Goal: Task Accomplishment & Management: Manage account settings

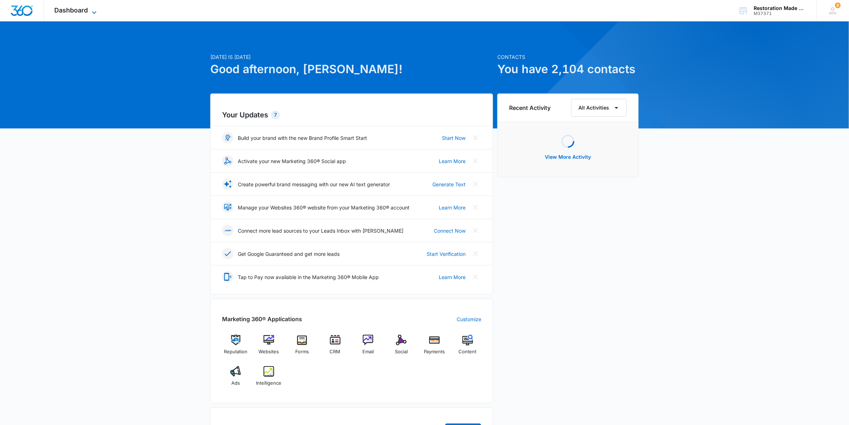
click at [81, 11] on span "Dashboard" at bounding box center [72, 9] width 34 height 7
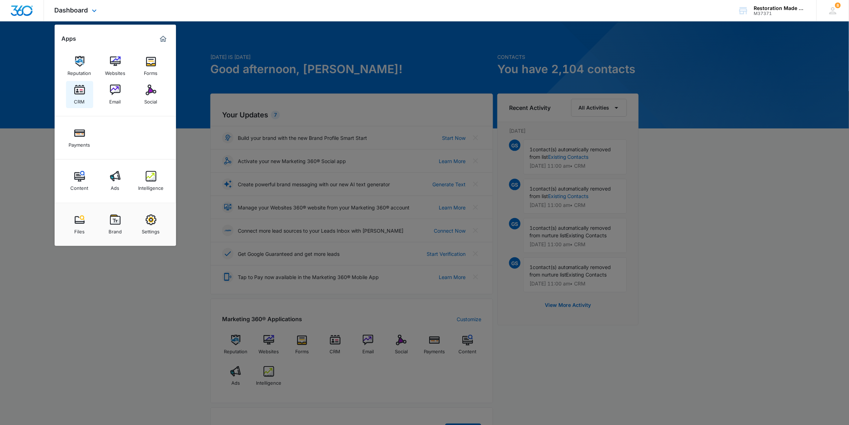
click at [81, 94] on img at bounding box center [79, 90] width 11 height 11
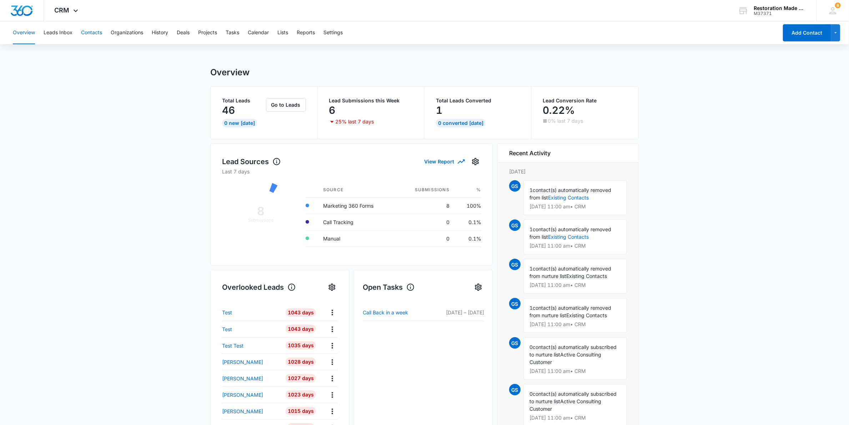
click at [95, 32] on button "Contacts" at bounding box center [91, 32] width 21 height 23
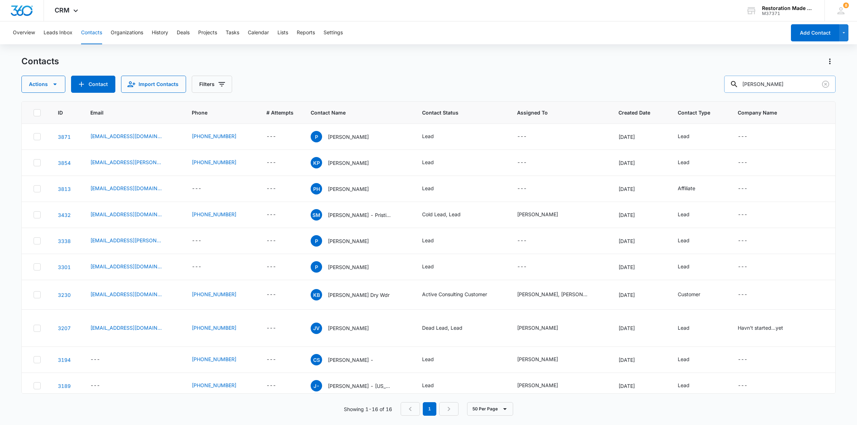
click at [767, 82] on input "peter" at bounding box center [779, 84] width 111 height 17
type input "p"
click at [804, 85] on input "text" at bounding box center [785, 84] width 101 height 17
type input "mike ru"
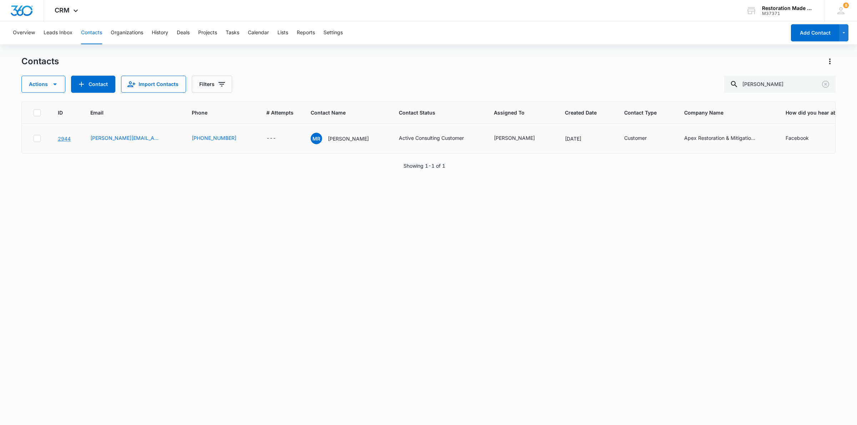
click at [63, 142] on link "2944" at bounding box center [64, 139] width 13 height 6
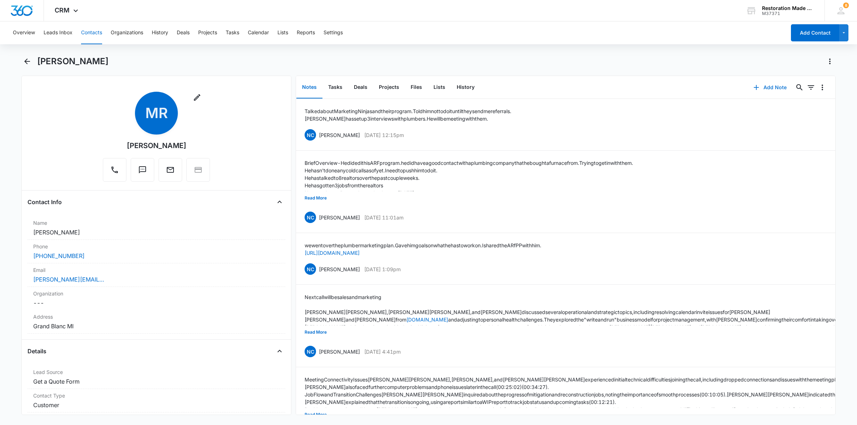
click at [772, 87] on button "Add Note" at bounding box center [769, 87] width 47 height 17
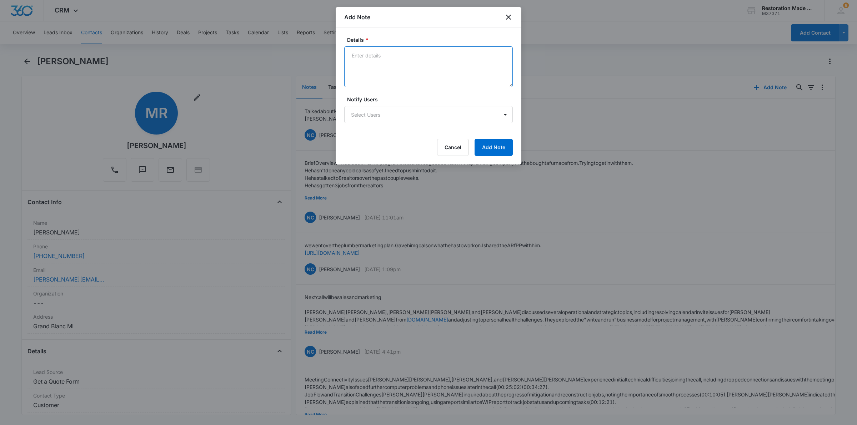
click at [418, 69] on textarea "Details *" at bounding box center [428, 66] width 168 height 41
paste textarea "Jon's homework assignment is to 1. Sit down with the DAQ and find out what divi…"
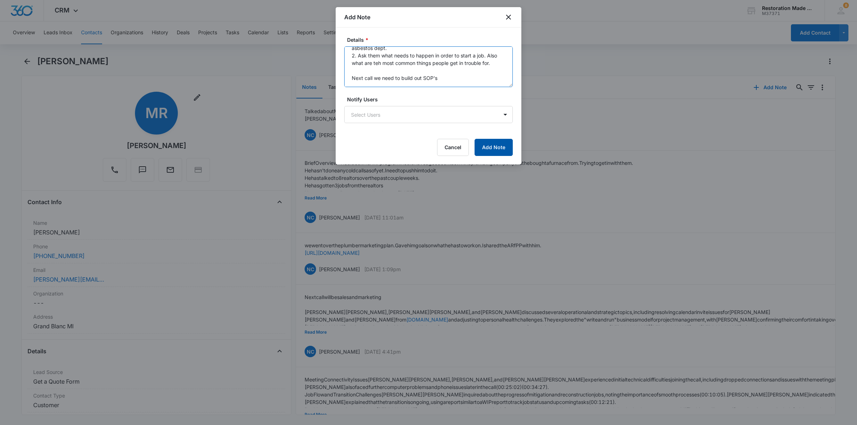
type textarea "Jon's homework assignment is to 1. Sit down with the DAQ and find out what divi…"
click at [504, 149] on button "Add Note" at bounding box center [493, 147] width 38 height 17
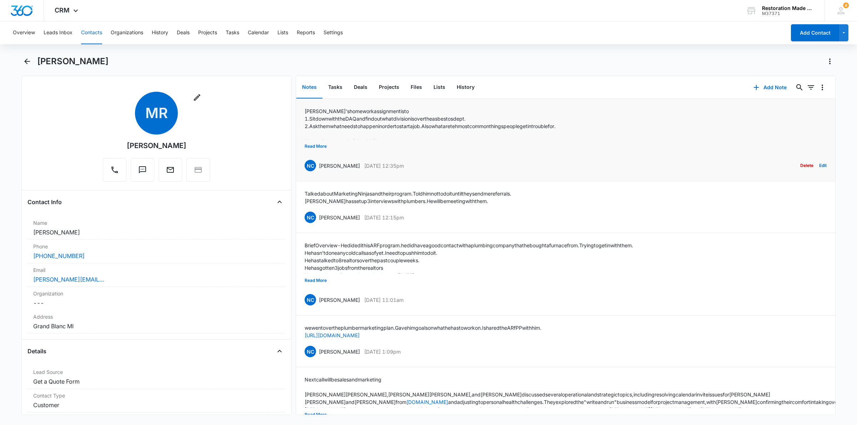
click at [800, 163] on button "Delete" at bounding box center [806, 166] width 13 height 14
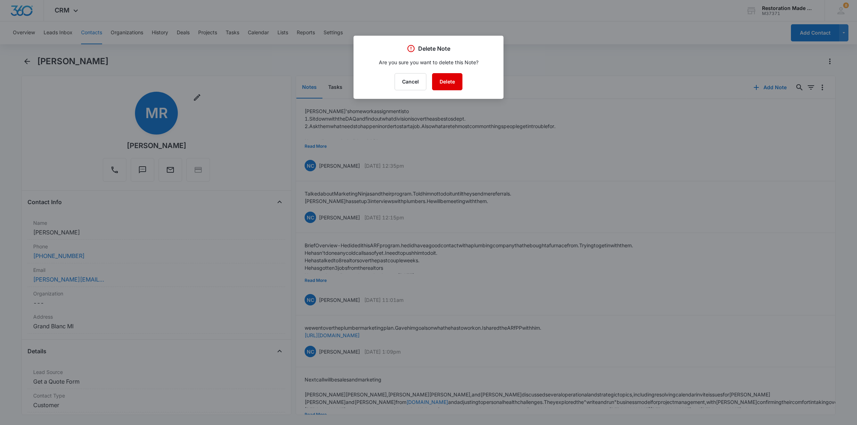
click at [438, 79] on button "Delete" at bounding box center [447, 81] width 30 height 17
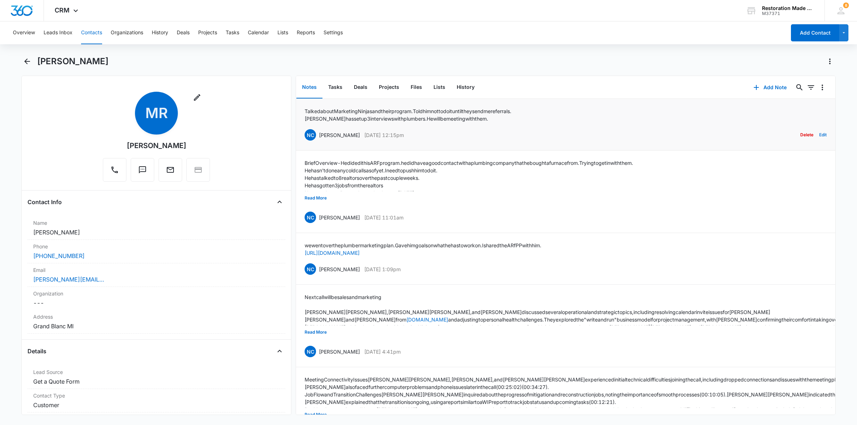
click at [819, 135] on button "Edit" at bounding box center [822, 135] width 7 height 14
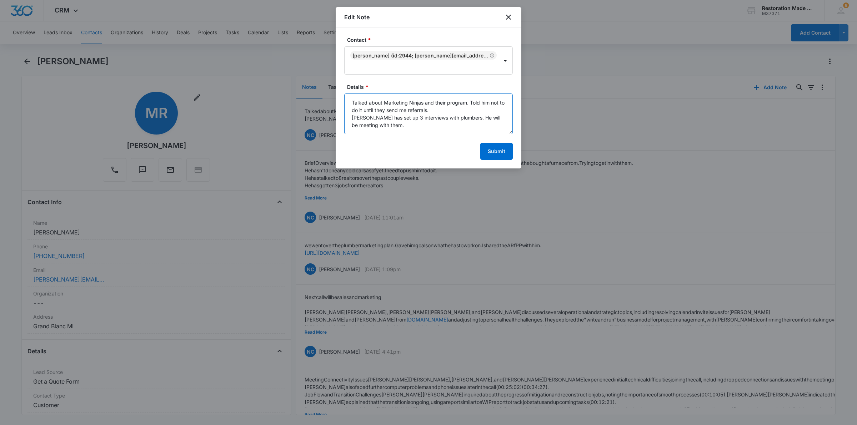
click at [395, 126] on textarea "Talked about Marketing Ninjas and their program. Told him not to do it until th…" at bounding box center [428, 114] width 168 height 41
paste textarea "Suggested next steps Mike Rutherford will talk to Scott next week about Dash. M…"
type textarea "Talked about Marketing Ninjas and their program. Told him not to do it until th…"
click at [498, 149] on button "Submit" at bounding box center [496, 151] width 32 height 17
